Goal: Navigation & Orientation: Understand site structure

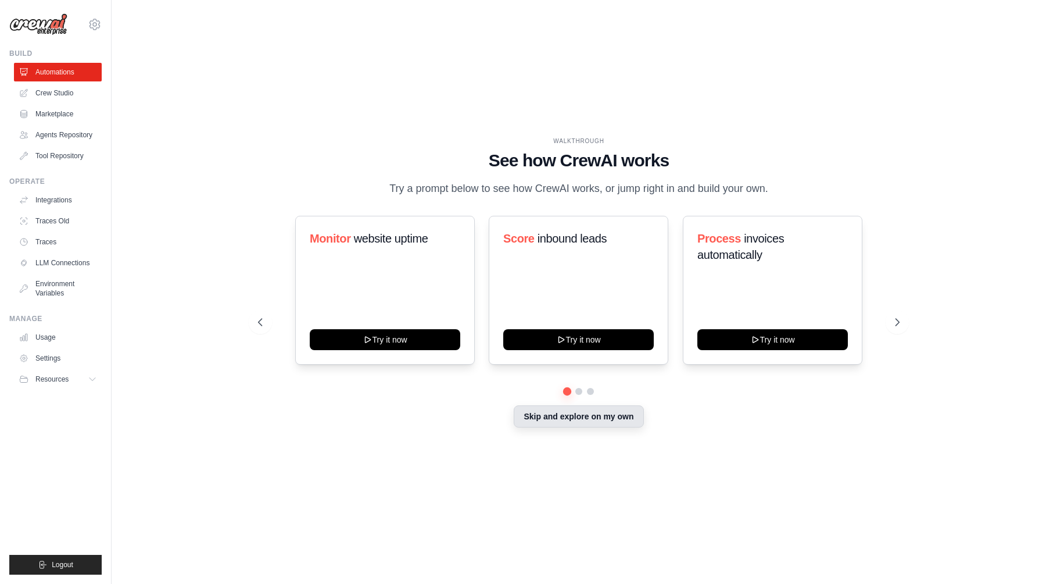
click at [617, 420] on button "Skip and explore on my own" at bounding box center [579, 416] width 130 height 22
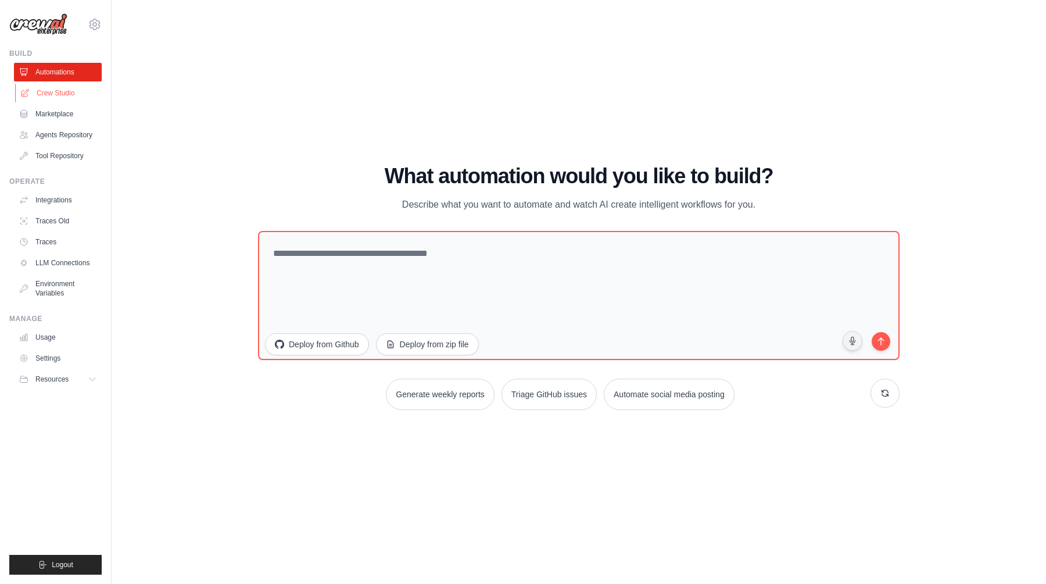
click at [62, 89] on link "Crew Studio" at bounding box center [59, 93] width 88 height 19
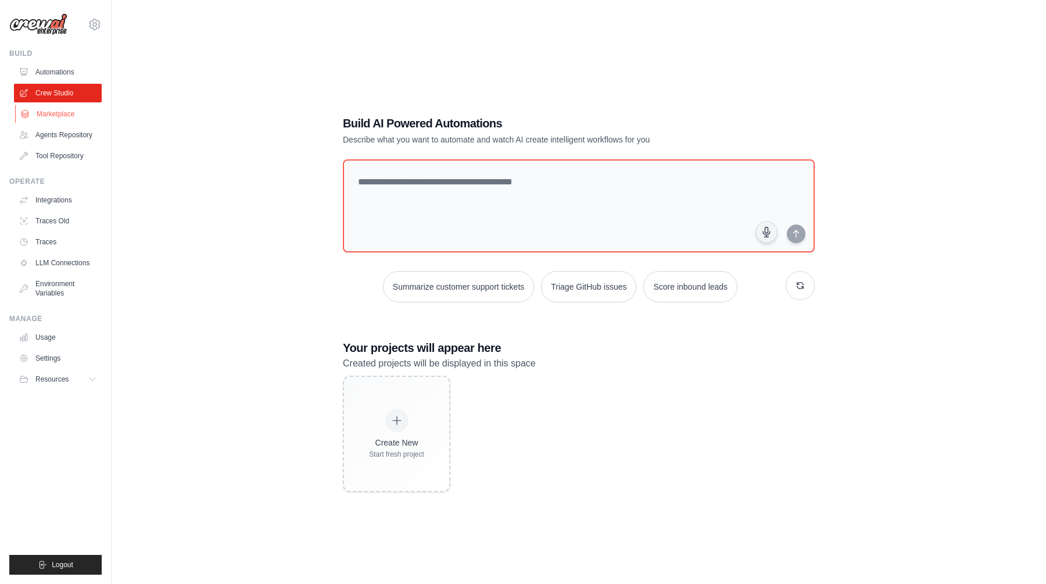
click at [59, 106] on link "Marketplace" at bounding box center [59, 114] width 88 height 19
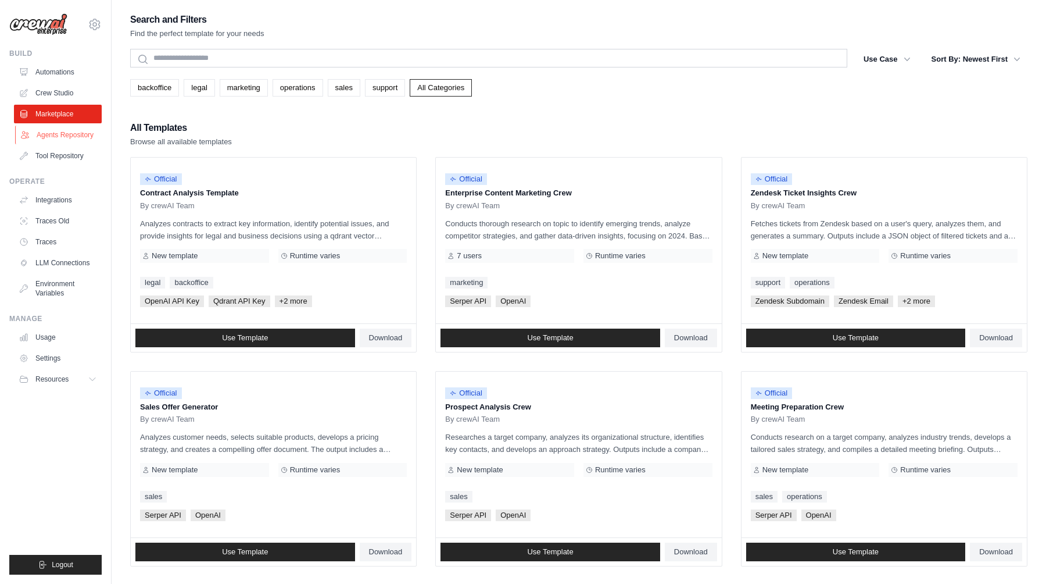
click at [72, 128] on link "Agents Repository" at bounding box center [59, 135] width 88 height 19
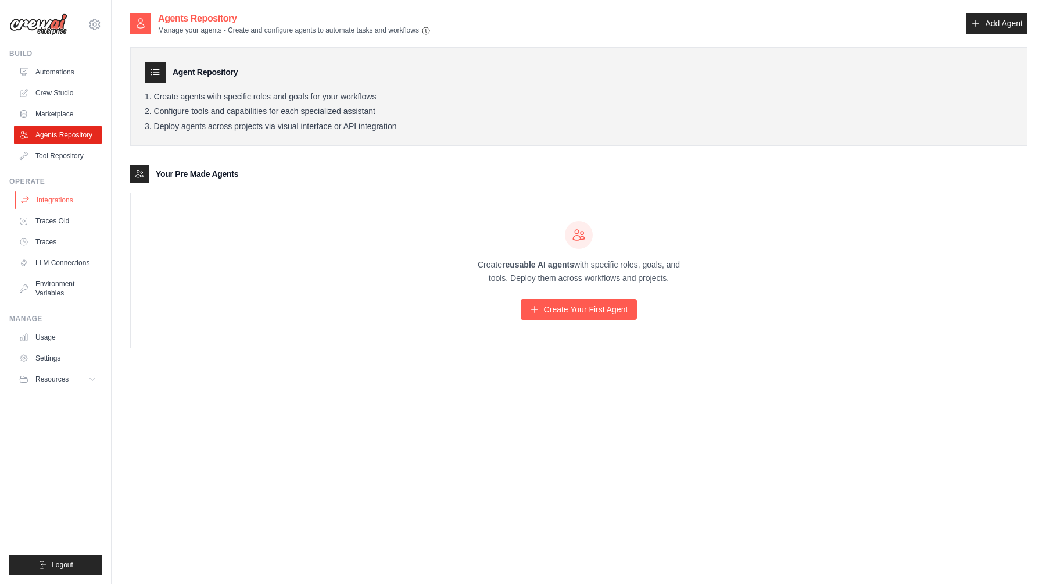
click at [61, 207] on link "Integrations" at bounding box center [59, 200] width 88 height 19
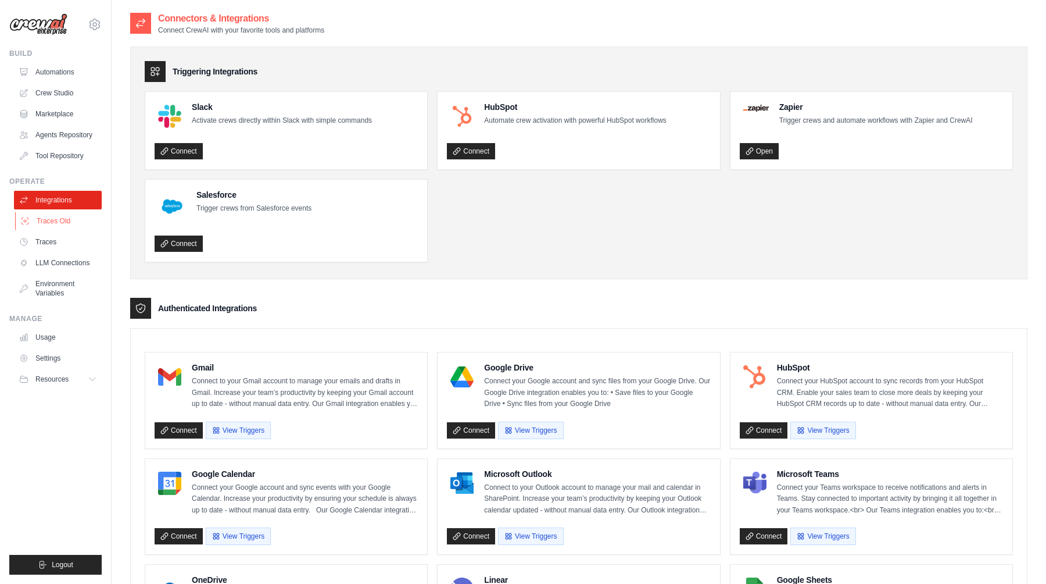
click at [66, 224] on link "Traces Old" at bounding box center [59, 221] width 88 height 19
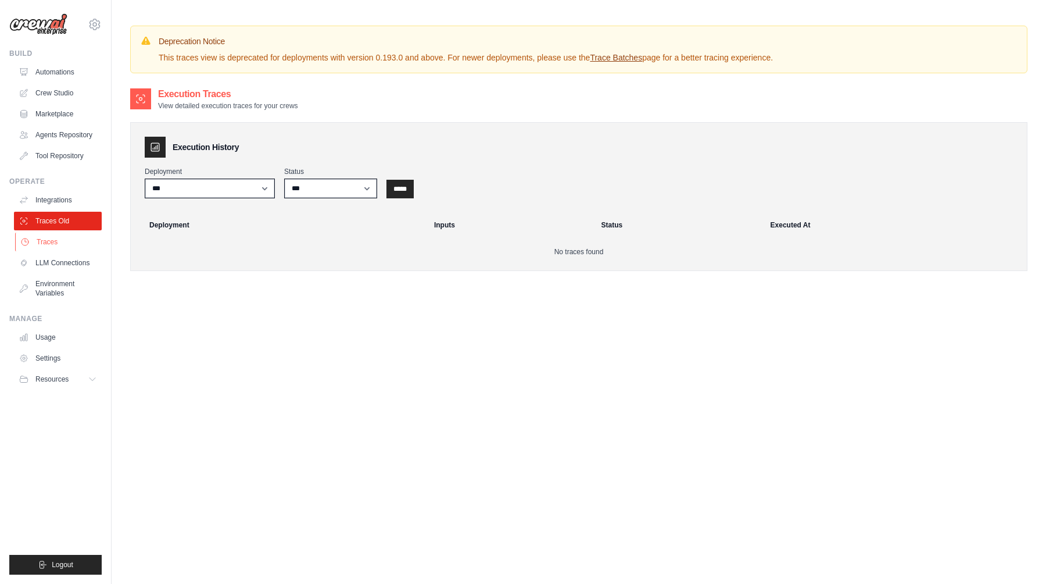
click at [58, 241] on link "Traces" at bounding box center [59, 241] width 88 height 19
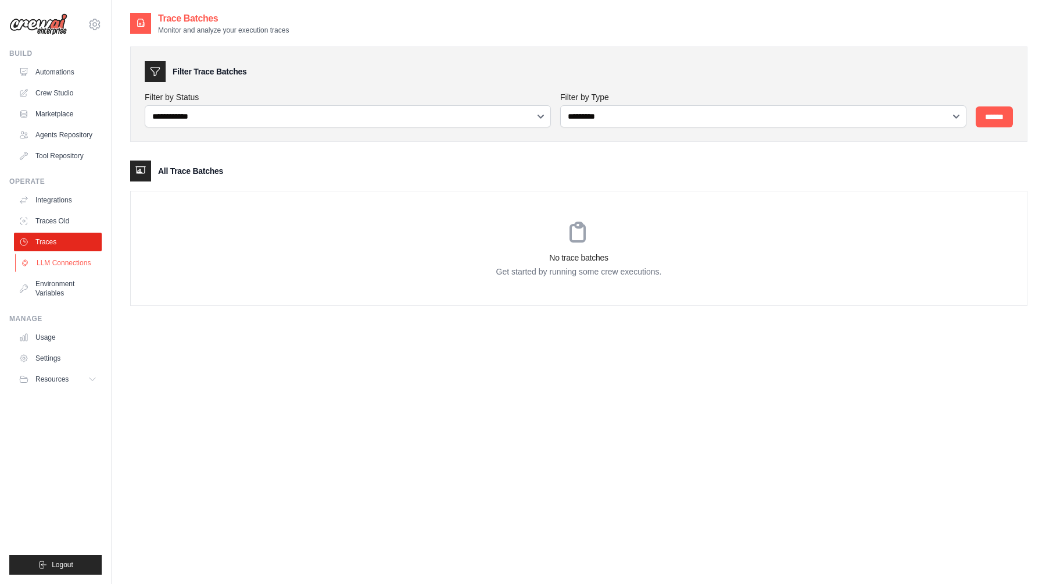
click at [62, 264] on link "LLM Connections" at bounding box center [59, 262] width 88 height 19
